Goal: Information Seeking & Learning: Check status

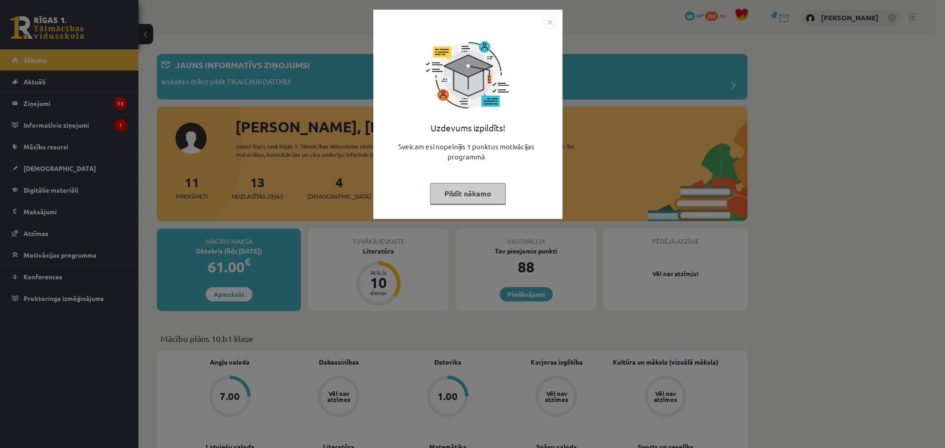
click at [53, 103] on div "Uzdevums izpildīts! Sveicam esi nopelnījis 1 punktus motivācijas programmā Pild…" at bounding box center [472, 224] width 945 height 448
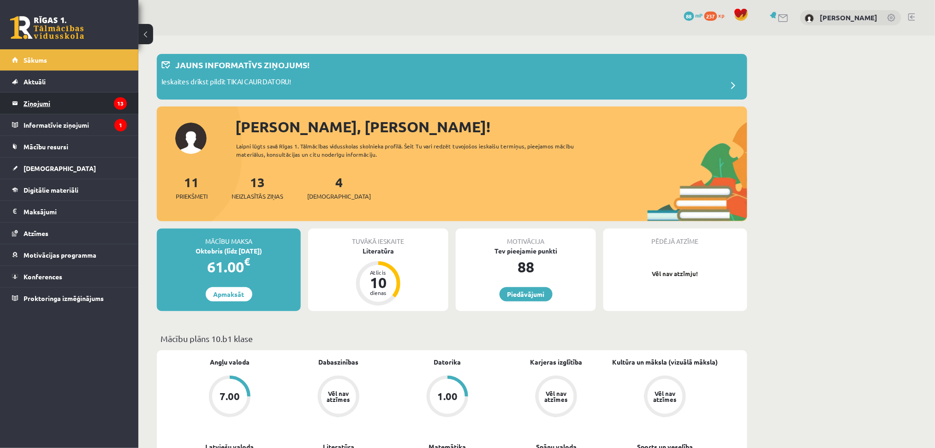
click at [43, 105] on legend "Ziņojumi 13" at bounding box center [75, 103] width 103 height 21
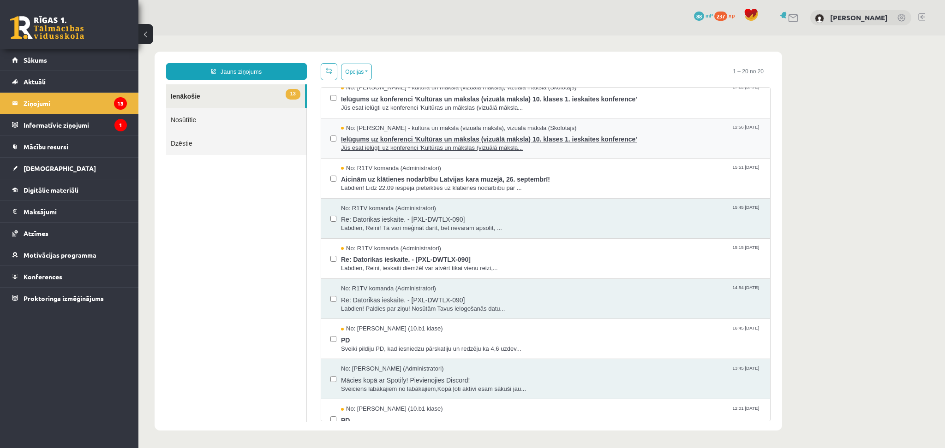
scroll to position [191, 0]
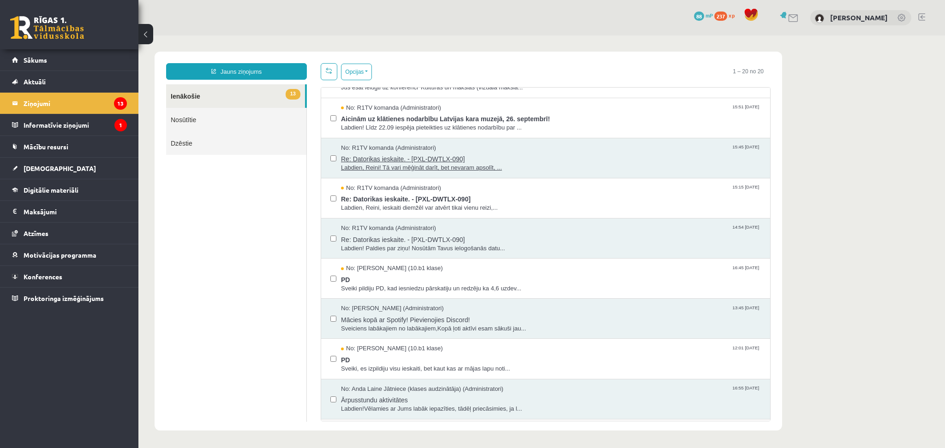
click at [482, 164] on span "Labdien, Reini! Tā vari mēģināt darīt, bet nevaram apsolīt, ..." at bounding box center [551, 168] width 420 height 9
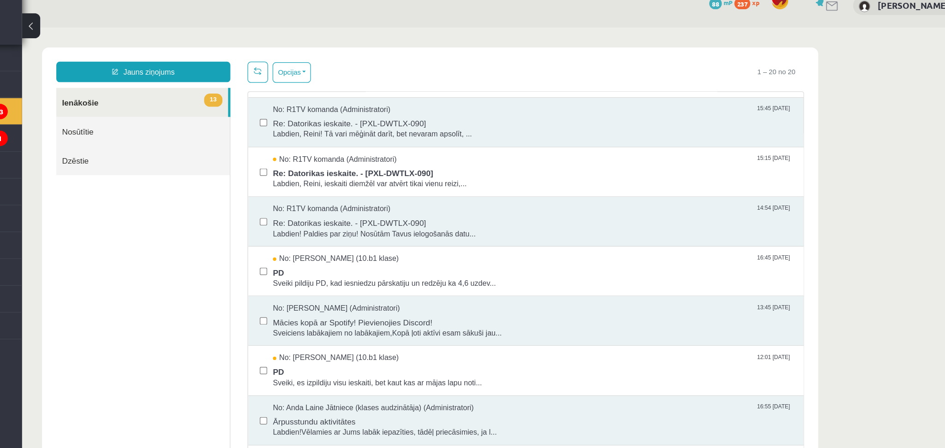
scroll to position [245, 0]
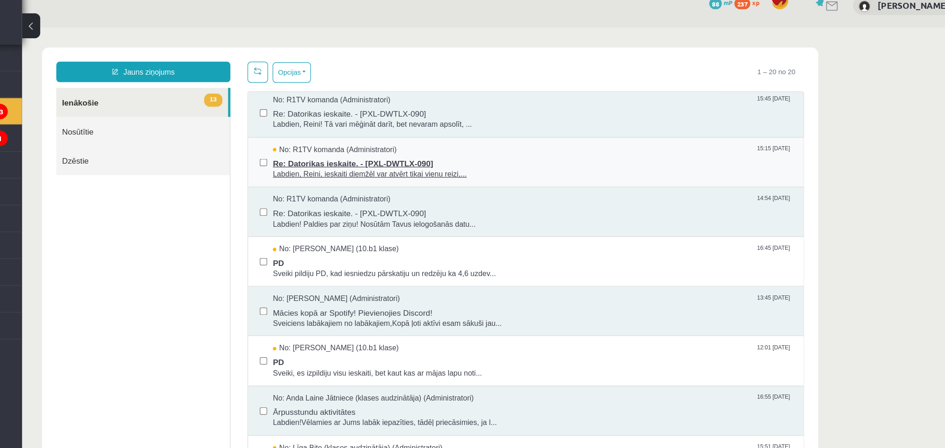
click at [289, 137] on span "Re: Datorikas ieskaite. - [PXL-DWTLX-090]" at bounding box center [434, 136] width 420 height 12
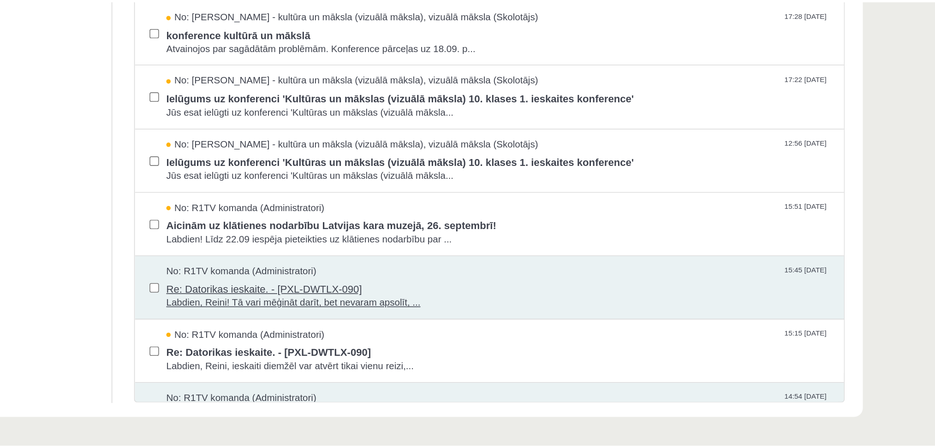
scroll to position [0, 0]
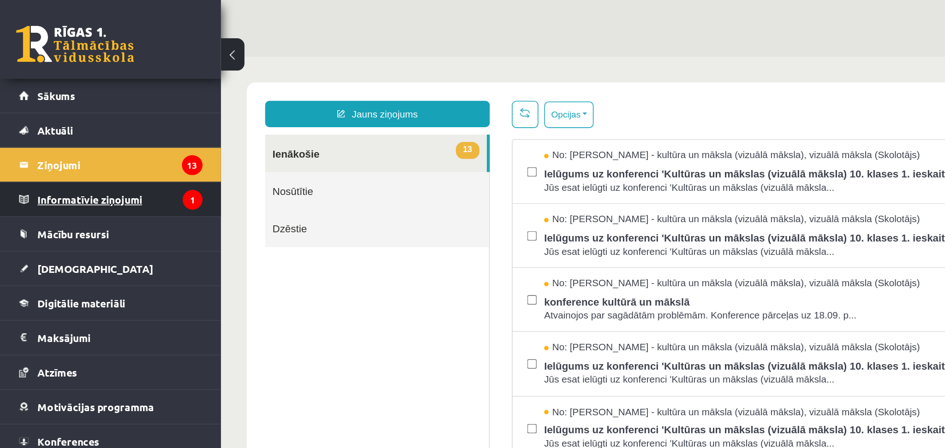
click at [58, 125] on legend "Informatīvie ziņojumi 1" at bounding box center [75, 124] width 103 height 21
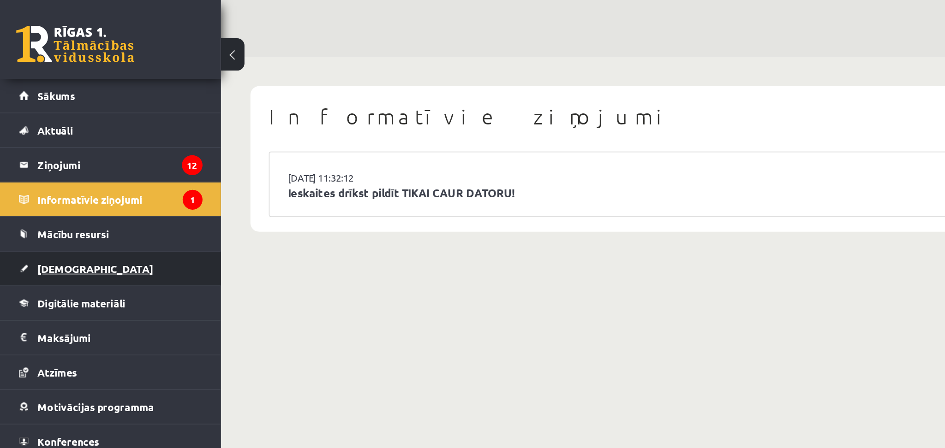
click at [46, 169] on span "[DEMOGRAPHIC_DATA]" at bounding box center [60, 168] width 72 height 8
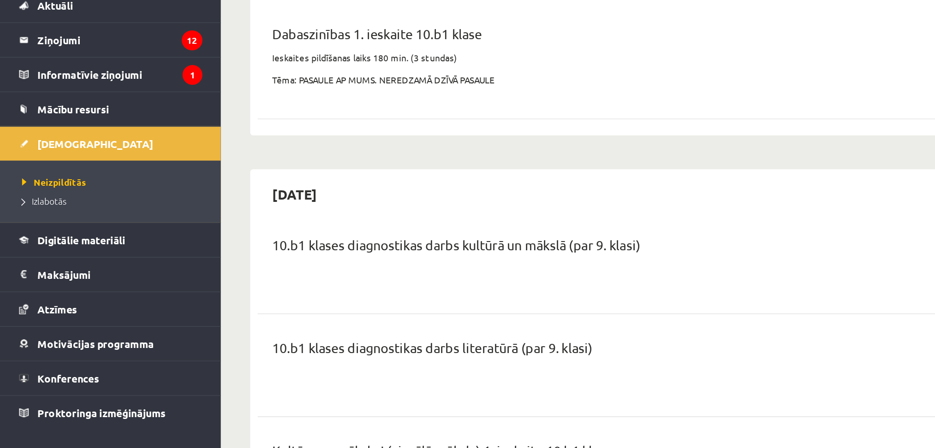
scroll to position [39, 0]
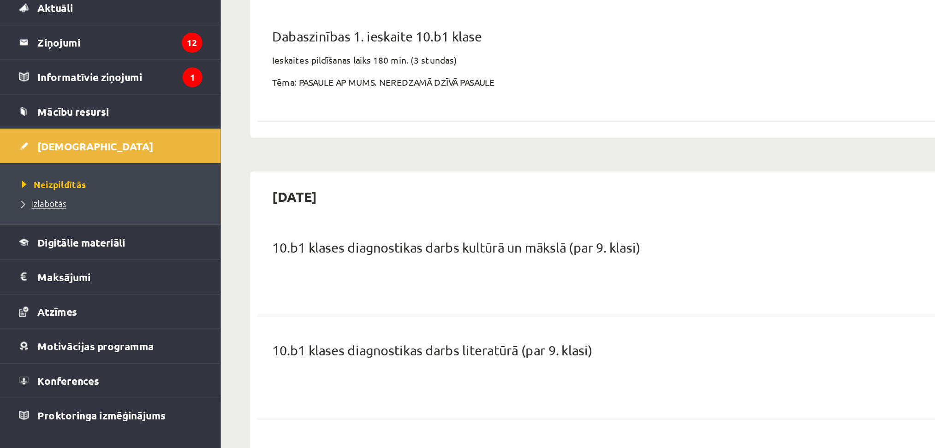
click at [38, 204] on span "Izlabotās" at bounding box center [28, 204] width 28 height 7
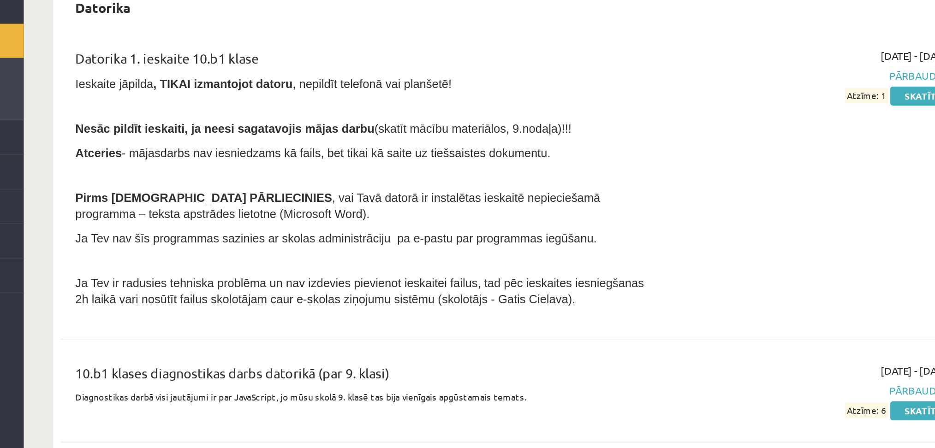
scroll to position [343, 0]
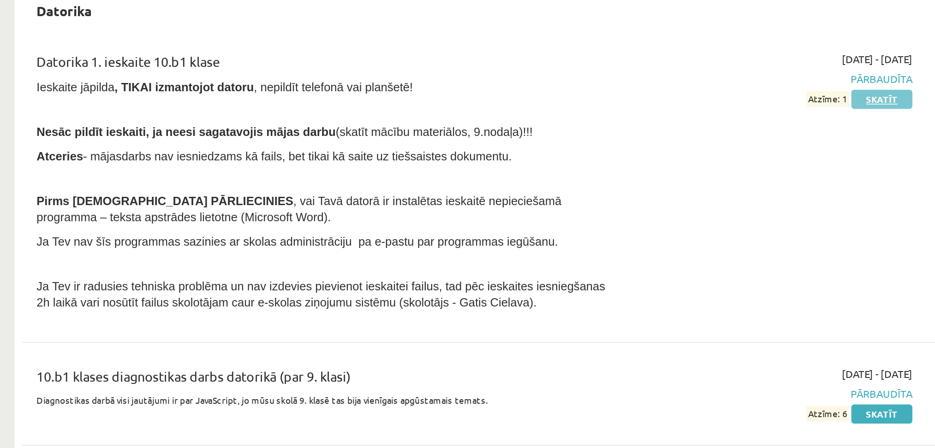
click at [697, 202] on link "Skatīt" at bounding box center [700, 203] width 38 height 12
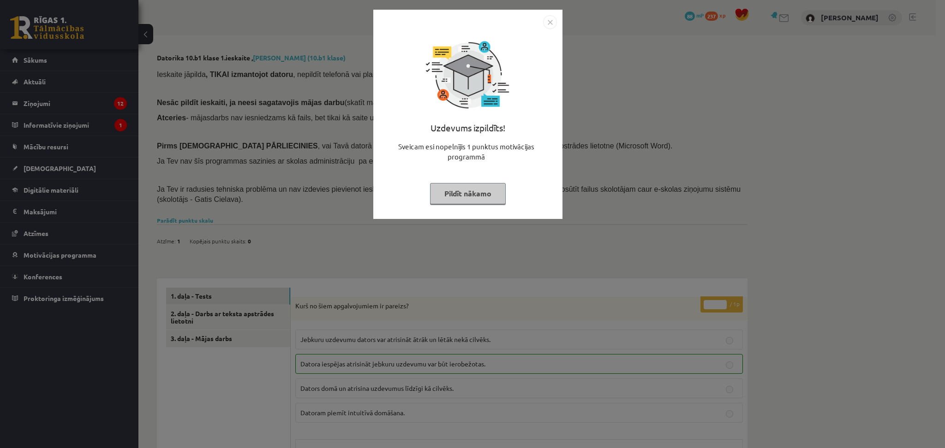
click at [549, 21] on img "Close" at bounding box center [550, 22] width 14 height 14
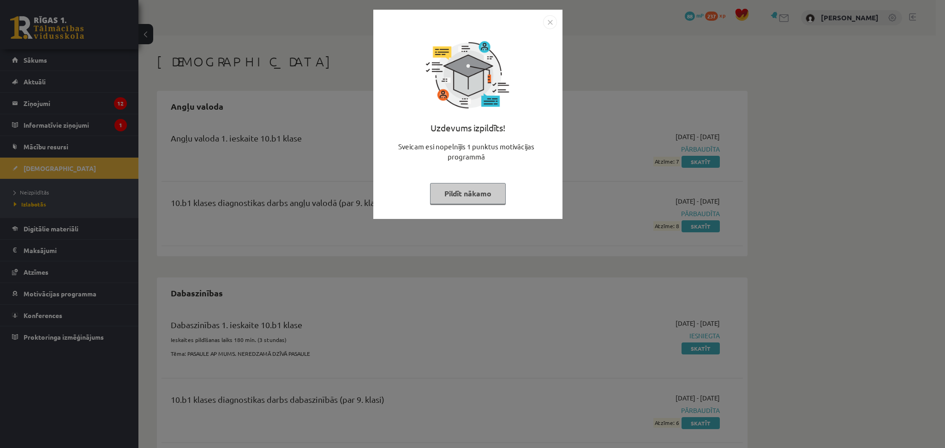
scroll to position [343, 0]
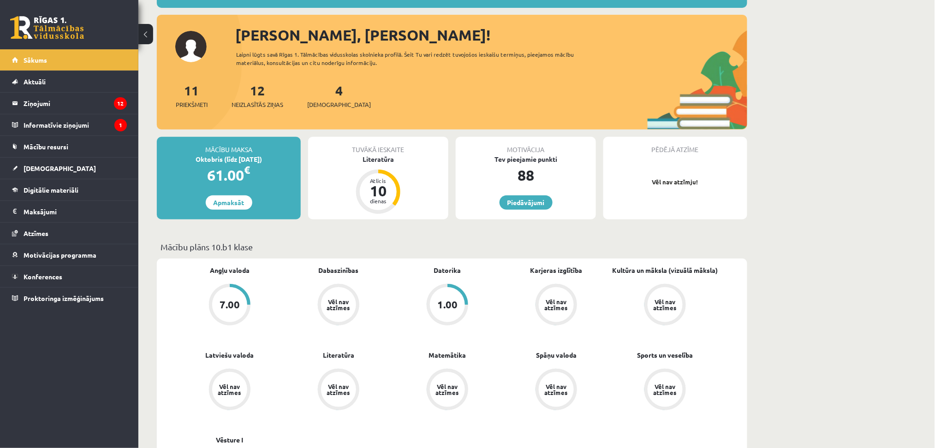
scroll to position [91, 0]
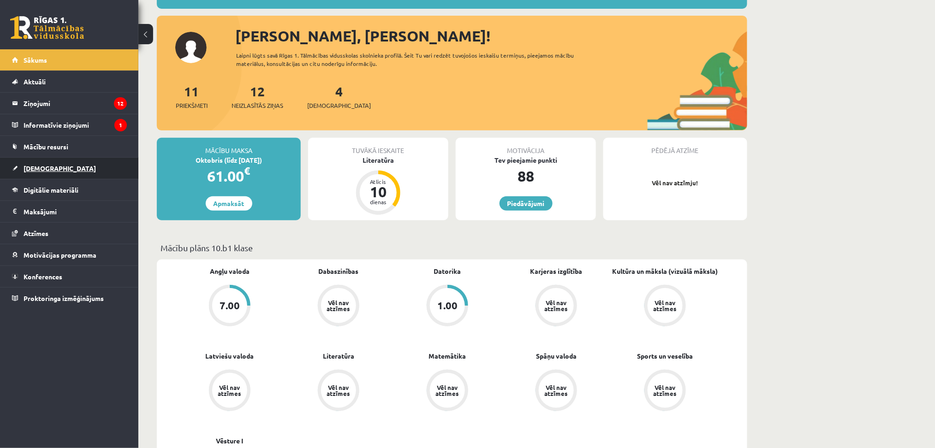
click at [60, 163] on link "[DEMOGRAPHIC_DATA]" at bounding box center [69, 168] width 115 height 21
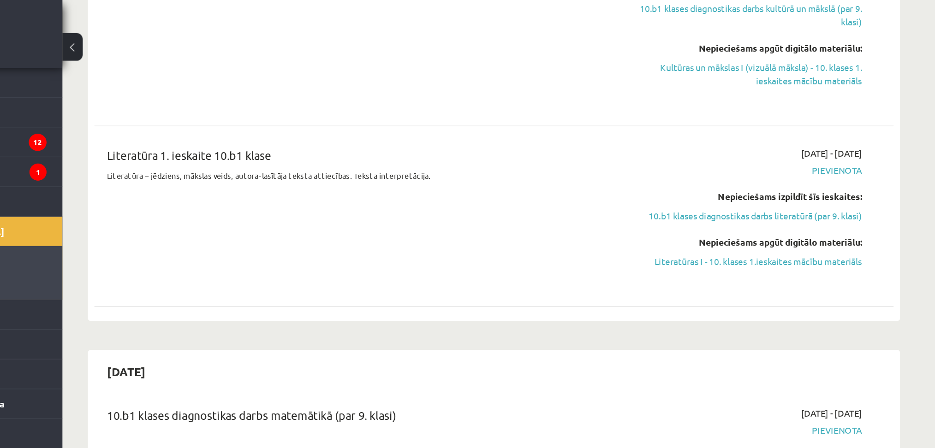
scroll to position [428, 0]
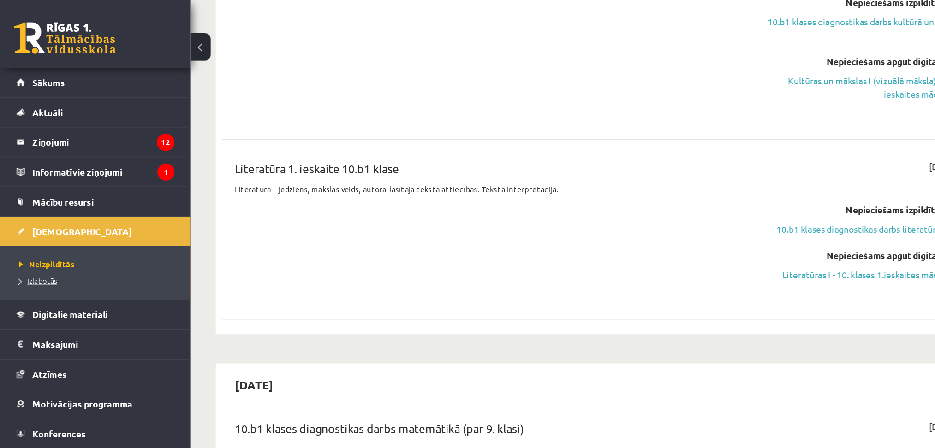
click at [44, 205] on link "Izlabotās" at bounding box center [71, 204] width 115 height 8
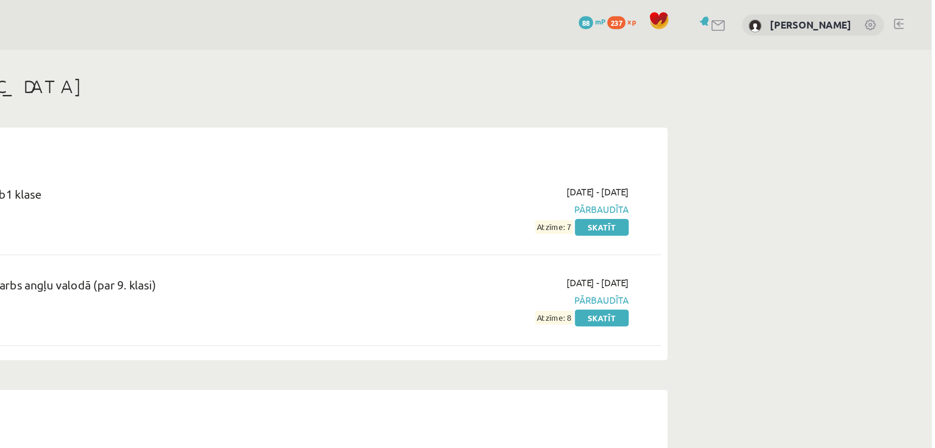
click at [890, 21] on link at bounding box center [892, 18] width 9 height 9
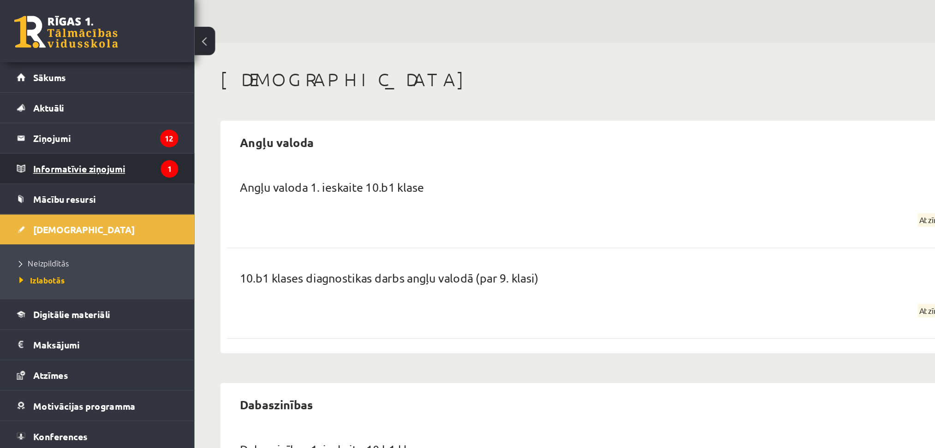
click at [77, 126] on legend "Informatīvie ziņojumi 1" at bounding box center [75, 124] width 103 height 21
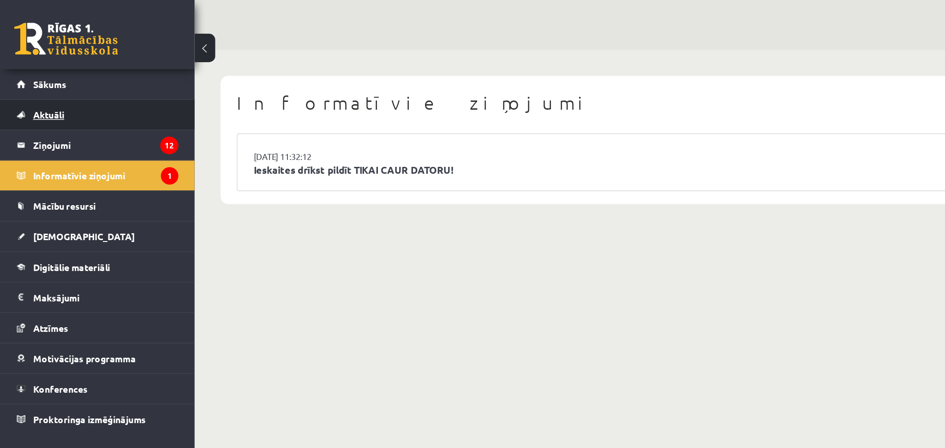
click at [42, 78] on span "Aktuāli" at bounding box center [35, 82] width 22 height 8
